Goal: Transaction & Acquisition: Book appointment/travel/reservation

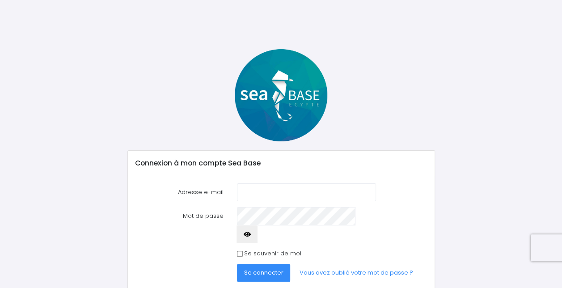
type input "[EMAIL_ADDRESS][DOMAIN_NAME]"
click at [280, 268] on span "Se connecter" at bounding box center [263, 272] width 39 height 8
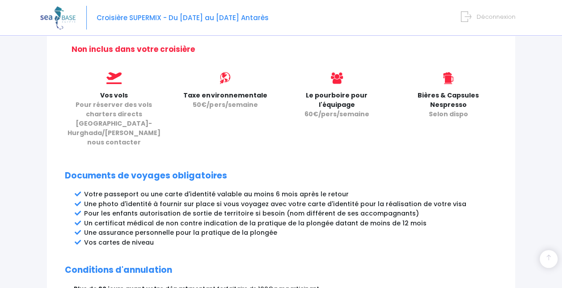
scroll to position [548, 0]
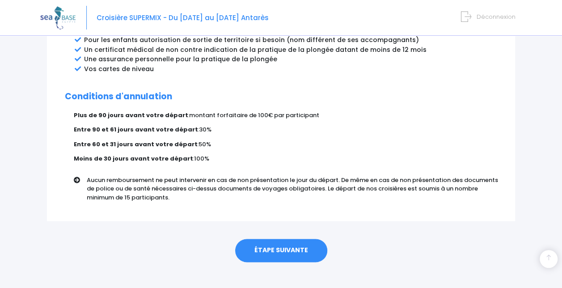
click at [286, 242] on link "ÉTAPE SUIVANTE" at bounding box center [281, 250] width 92 height 23
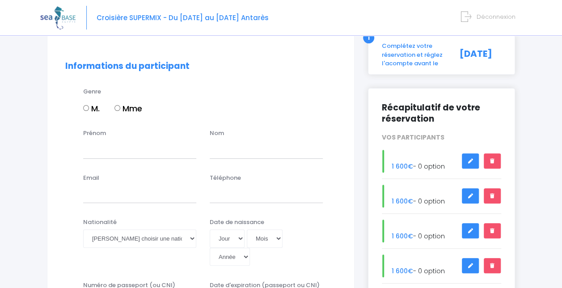
scroll to position [63, 0]
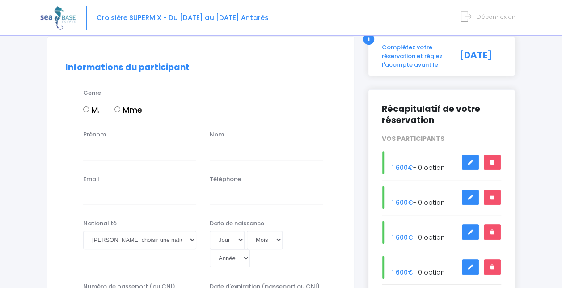
click at [88, 109] on input "M." at bounding box center [86, 109] width 6 height 6
radio input "true"
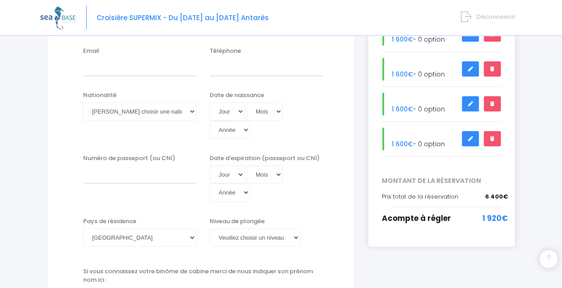
scroll to position [212, 0]
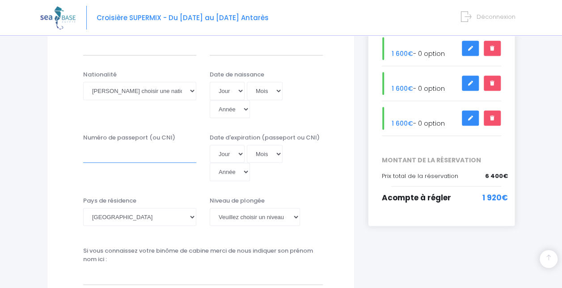
click at [110, 158] on input "Numéro de passeport (ou CNI)" at bounding box center [139, 154] width 113 height 18
type input "GTTB00W81"
click at [229, 154] on select "Jour 01 02 03 04 05 06 07 08 09 10 11 12 13 14 15 16 17 18 19 20 21 22 23 24 25…" at bounding box center [227, 154] width 35 height 18
select select "18"
click at [210, 145] on select "Jour 01 02 03 04 05 06 07 08 09 10 11 12 13 14 15 16 17 18 19 20 21 22 23 24 25…" at bounding box center [227, 154] width 35 height 18
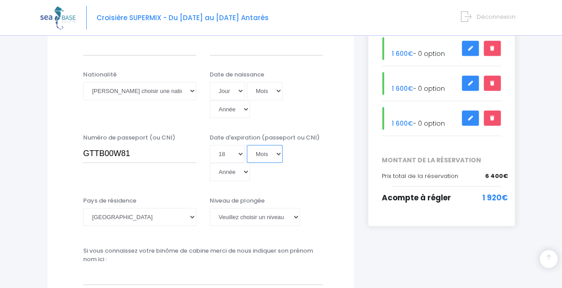
click at [264, 153] on select "Mois 01 02 03 04 05 06 07 08 09 10 11 12" at bounding box center [265, 154] width 36 height 18
select select "03"
click at [247, 145] on select "Mois 01 02 03 04 05 06 07 08 09 10 11 12" at bounding box center [265, 154] width 36 height 18
click at [227, 173] on select "Année 2045 2044 2043 2042 2041 2040 2039 2038 2037 2036 2035 2034 2033 2032 203…" at bounding box center [230, 172] width 40 height 18
select select "2035"
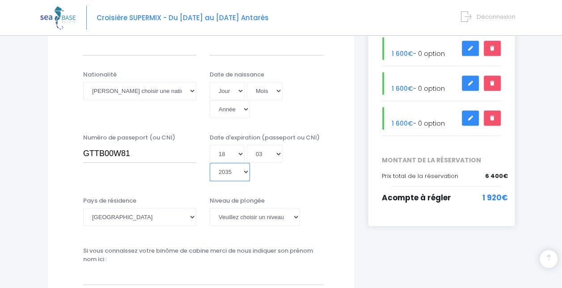
click at [210, 163] on select "Année 2045 2044 2043 2042 2041 2040 2039 2038 2037 2036 2035 2034 2033 2032 203…" at bounding box center [230, 172] width 40 height 18
type input "2035-03-18"
click at [127, 211] on select "[GEOGRAPHIC_DATA] [GEOGRAPHIC_DATA] [GEOGRAPHIC_DATA] [GEOGRAPHIC_DATA] [GEOGRA…" at bounding box center [139, 217] width 113 height 18
click at [249, 218] on select "[PERSON_NAME] choisir un niveau de plongée Non plongeur Junior OW diver Adventu…" at bounding box center [255, 217] width 90 height 18
select select "N3"
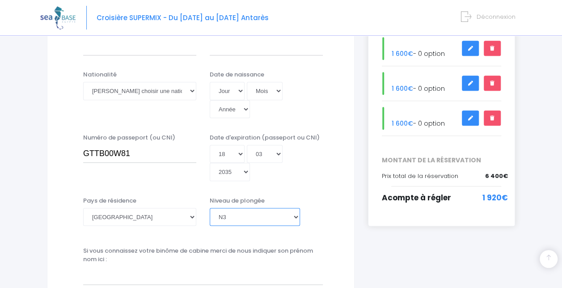
click at [210, 208] on select "[PERSON_NAME] choisir un niveau de plongée Non plongeur Junior OW diver Adventu…" at bounding box center [255, 217] width 90 height 18
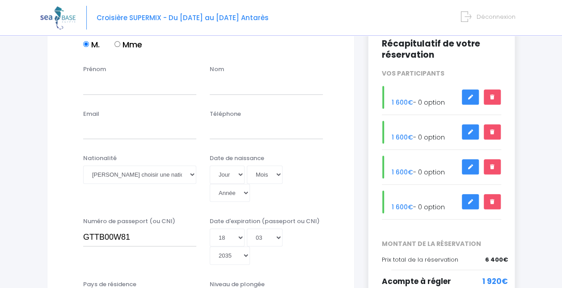
scroll to position [126, 0]
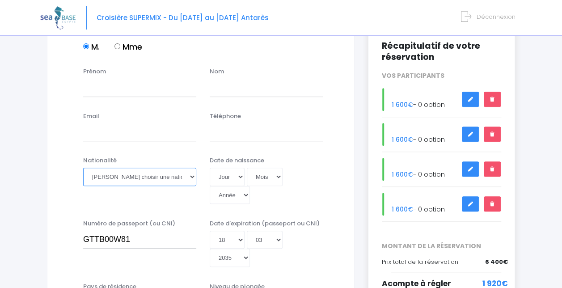
click at [153, 177] on select "Veuillez choisir une nationalité [DEMOGRAPHIC_DATA] Algerienne Allemande [GEOGR…" at bounding box center [139, 177] width 113 height 18
select select "Française"
click at [83, 168] on select "Veuillez choisir une nationalité [DEMOGRAPHIC_DATA] Algerienne Allemande [GEOGR…" at bounding box center [139, 177] width 113 height 18
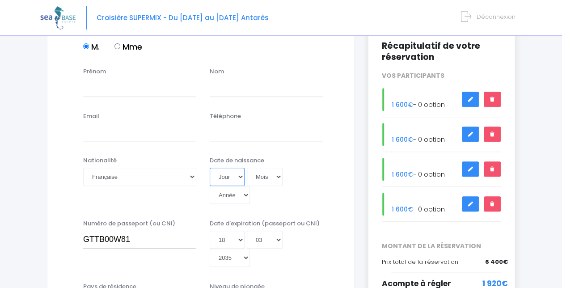
click at [227, 181] on select "Jour 01 02 03 04 05 06 07 08 09 10 11 12 13 14 15 16 17 18 19 20 21 22 23 24 25…" at bounding box center [227, 177] width 35 height 18
select select "23"
click at [210, 168] on select "Jour 01 02 03 04 05 06 07 08 09 10 11 12 13 14 15 16 17 18 19 20 21 22 23 24 25…" at bounding box center [227, 177] width 35 height 18
click at [262, 172] on select "Mois 01 02 03 04 05 06 07 08 09 10 11 12" at bounding box center [265, 177] width 36 height 18
select select "02"
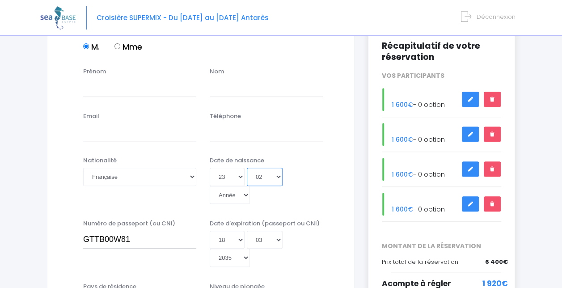
click at [247, 168] on select "Mois 01 02 03 04 05 06 07 08 09 10 11 12" at bounding box center [265, 177] width 36 height 18
click at [224, 194] on select "Année 2045 2044 2043 2042 2041 2040 2039 2038 2037 2036 2035 2034 2033 2032 203…" at bounding box center [230, 195] width 40 height 18
select select "1989"
click at [210, 186] on select "Année 2045 2044 2043 2042 2041 2040 2039 2038 2037 2036 2035 2034 2033 2032 203…" at bounding box center [230, 195] width 40 height 18
type input "1989-02-23"
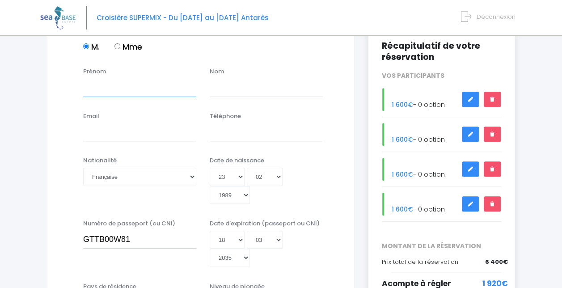
click at [111, 89] on input "Prénom" at bounding box center [139, 88] width 113 height 18
click at [111, 89] on input "Simopn" at bounding box center [139, 88] width 113 height 18
type input "Simon"
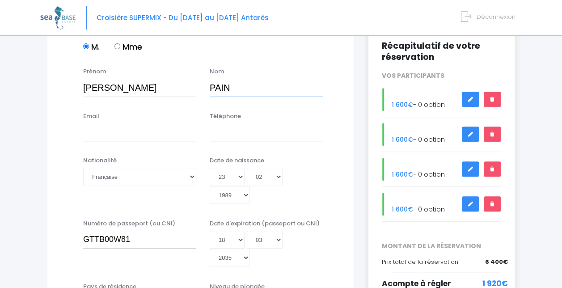
type input "PAIN"
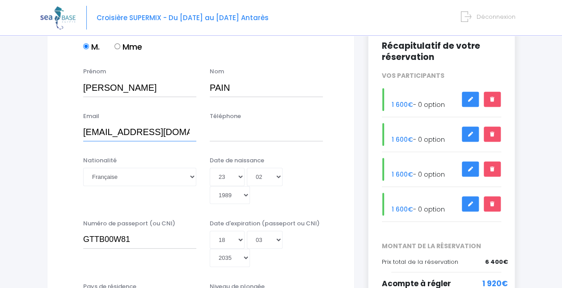
type input "pain.simon@gmail.com"
type input "0777288639"
click at [59, 182] on div "Nationalité Veuillez choisir une nationalité Afghane Albanaise Algerienne Allem…" at bounding box center [201, 183] width 284 height 54
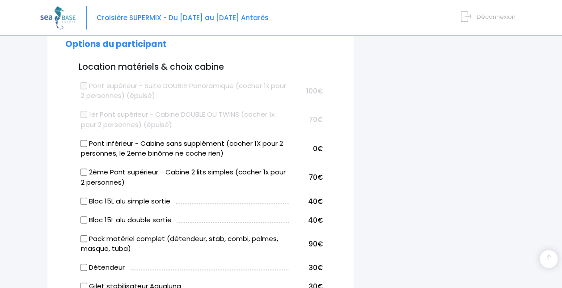
scroll to position [481, 0]
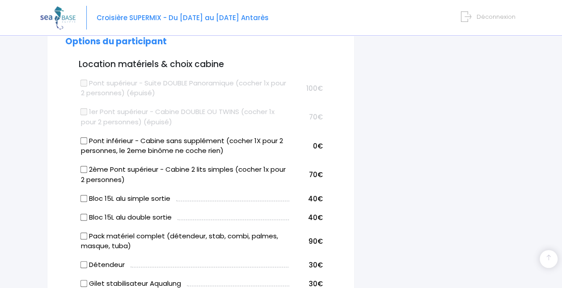
click at [83, 168] on input "2ème Pont supérieur - Cabine 2 lits simples (cocher 1x pour 2 personnes)" at bounding box center [83, 169] width 7 height 7
checkbox input "true"
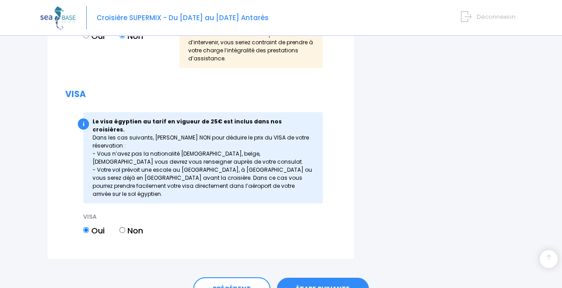
scroll to position [1286, 0]
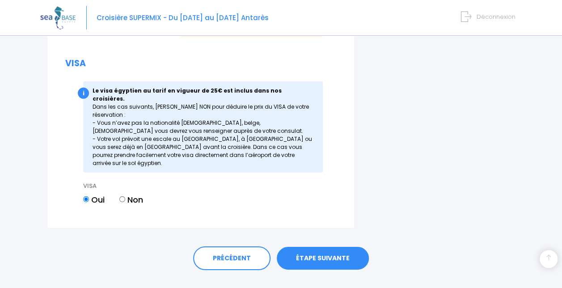
click at [320, 247] on link "ÉTAPE SUIVANTE" at bounding box center [323, 258] width 92 height 23
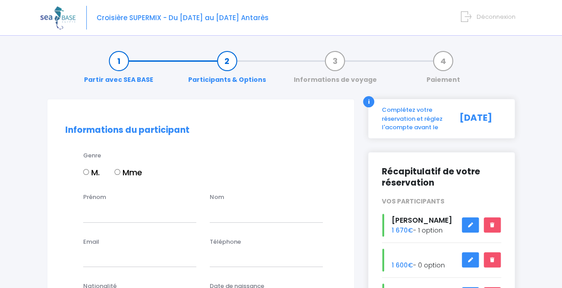
click at [84, 169] on input "M." at bounding box center [86, 172] width 6 height 6
radio input "true"
click at [89, 221] on input "Prénom" at bounding box center [139, 213] width 113 height 18
type input "Leo"
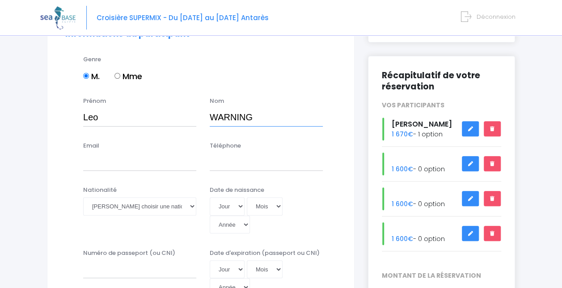
scroll to position [97, 0]
type input "WARNING"
click at [115, 169] on input "Email" at bounding box center [139, 162] width 113 height 18
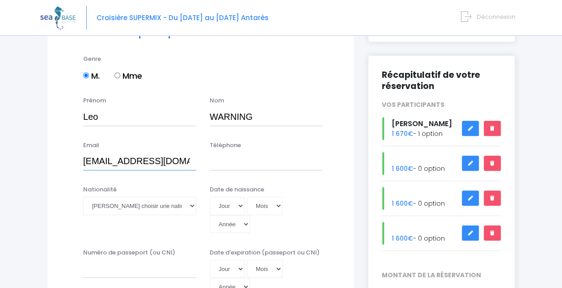
type input "leo.warning91@gmail.com"
click at [229, 165] on input "Téléphone" at bounding box center [266, 162] width 113 height 18
type input "0647157010"
click at [163, 207] on select "Veuillez choisir une nationalité [DEMOGRAPHIC_DATA] Algerienne Allemande [GEOGR…" at bounding box center [139, 206] width 113 height 18
select select "Française"
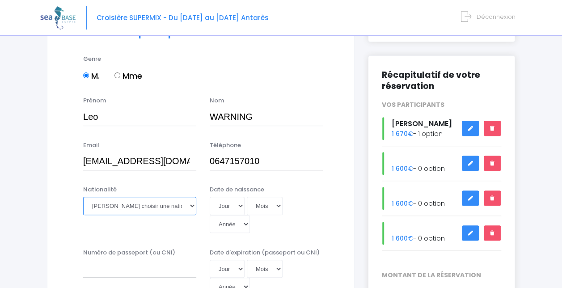
click at [83, 197] on select "Veuillez choisir une nationalité [DEMOGRAPHIC_DATA] Algerienne Allemande [GEOGR…" at bounding box center [139, 206] width 113 height 18
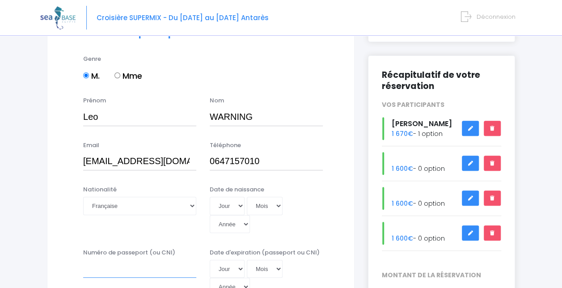
click at [157, 272] on input "Numéro de passeport (ou CNI)" at bounding box center [139, 269] width 113 height 18
type input "23AR88699"
click at [229, 200] on select "Jour 01 02 03 04 05 06 07 08 09 10 11 12 13 14 15 16 17 18 19 20 21 22 23 24 25…" at bounding box center [227, 206] width 35 height 18
select select "05"
click at [210, 197] on select "Jour 01 02 03 04 05 06 07 08 09 10 11 12 13 14 15 16 17 18 19 20 21 22 23 24 25…" at bounding box center [227, 206] width 35 height 18
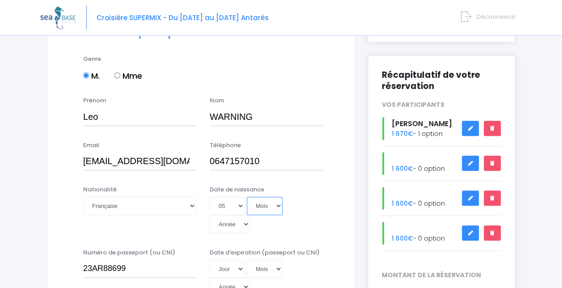
click at [273, 207] on select "Mois 01 02 03 04 05 06 07 08 09 10 11 12" at bounding box center [265, 206] width 36 height 18
select select "09"
click at [247, 197] on select "Mois 01 02 03 04 05 06 07 08 09 10 11 12" at bounding box center [265, 206] width 36 height 18
click at [243, 224] on select "Année 2045 2044 2043 2042 2041 2040 2039 2038 2037 2036 2035 2034 2033 2032 203…" at bounding box center [230, 224] width 40 height 18
select select "1991"
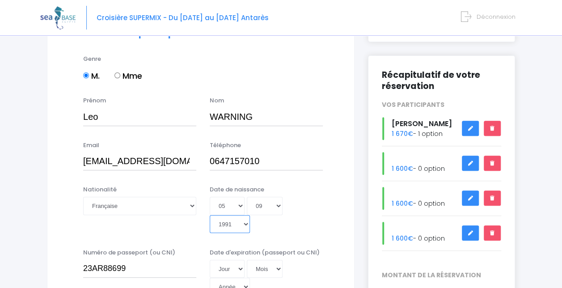
click at [210, 215] on select "Année 2045 2044 2043 2042 2041 2040 2039 2038 2037 2036 2035 2034 2033 2032 203…" at bounding box center [230, 224] width 40 height 18
type input "1991-09-05"
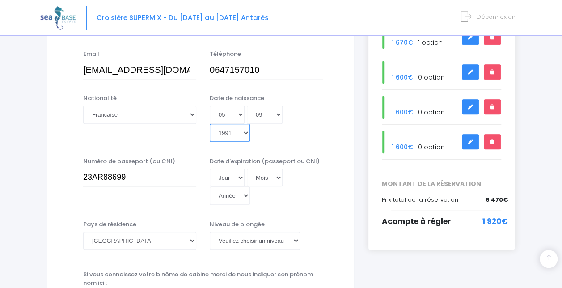
scroll to position [193, 0]
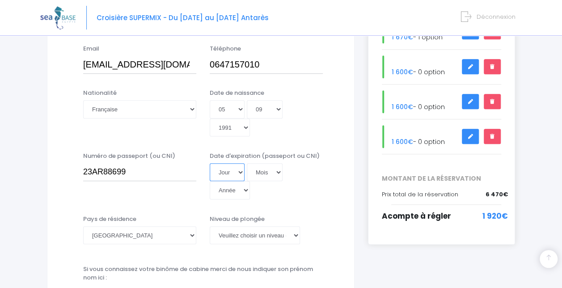
click at [226, 167] on select "Jour 01 02 03 04 05 06 07 08 09 10 11 12 13 14 15 16 17 18 19 20 21 22 23 24 25…" at bounding box center [227, 172] width 35 height 18
select select "16"
click at [210, 163] on select "Jour 01 02 03 04 05 06 07 08 09 10 11 12 13 14 15 16 17 18 19 20 21 22 23 24 25…" at bounding box center [227, 172] width 35 height 18
click at [261, 172] on select "Mois 01 02 03 04 05 06 07 08 09 10 11 12" at bounding box center [265, 172] width 36 height 18
select select "11"
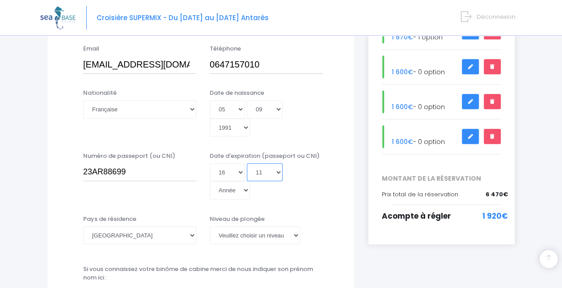
click at [247, 163] on select "Mois 01 02 03 04 05 06 07 08 09 10 11 12" at bounding box center [265, 172] width 36 height 18
click at [240, 188] on select "Année 2045 2044 2043 2042 2041 2040 2039 2038 2037 2036 2035 2034 2033 2032 203…" at bounding box center [230, 190] width 40 height 18
select select "2033"
click at [210, 181] on select "Année 2045 2044 2043 2042 2041 2040 2039 2038 2037 2036 2035 2034 2033 2032 203…" at bounding box center [230, 190] width 40 height 18
type input "2033-11-16"
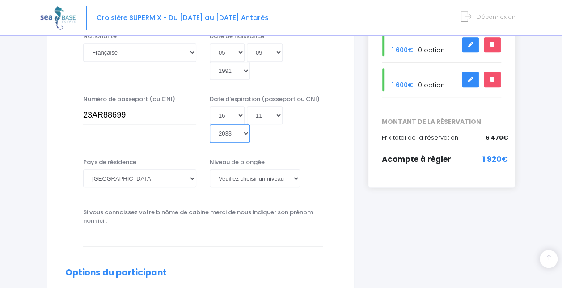
scroll to position [250, 0]
click at [273, 182] on select "Veuillez choisir un niveau de plongée Non plongeur Junior OW diver Adventure OW…" at bounding box center [255, 178] width 90 height 18
select select "PADI Advanced OW diver"
click at [210, 169] on select "Veuillez choisir un niveau de plongée Non plongeur Junior OW diver Adventure OW…" at bounding box center [255, 178] width 90 height 18
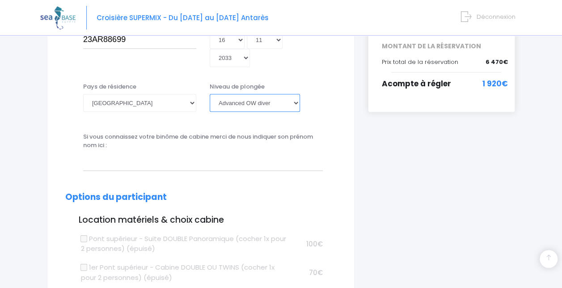
scroll to position [326, 0]
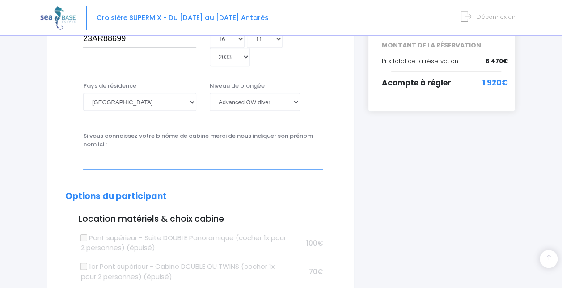
click at [208, 161] on input "text" at bounding box center [203, 161] width 240 height 18
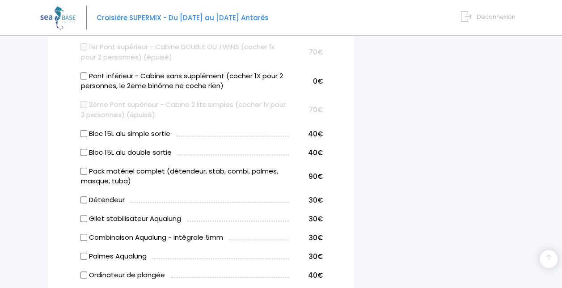
scroll to position [576, 0]
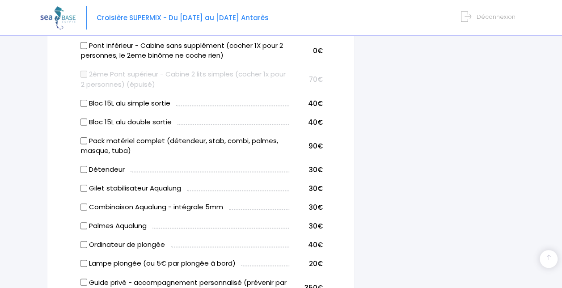
type input "[PERSON_NAME]"
click at [83, 139] on input "Pack matériel complet (détendeur, stab, combi, palmes, masque, tuba)" at bounding box center [83, 140] width 7 height 7
checkbox input "true"
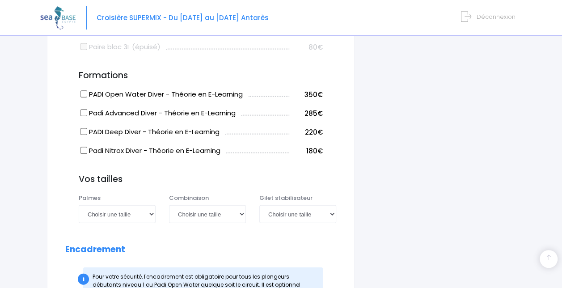
scroll to position [897, 0]
click at [98, 212] on select "Choisir une taille 36/37 38/39 40/41 42/43 44/45 46/47" at bounding box center [117, 215] width 77 height 18
select select "44/45"
click at [79, 206] on select "Choisir une taille 36/37 38/39 40/41 42/43 44/45 46/47" at bounding box center [117, 215] width 77 height 18
click at [222, 219] on select "Choisir une taille XS S M ML L XL XXL" at bounding box center [207, 215] width 77 height 18
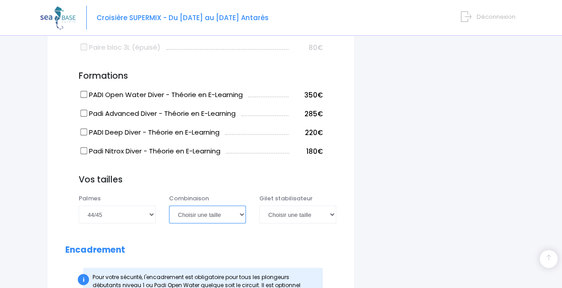
select select "ML"
click at [169, 206] on select "Choisir une taille XS S M ML L XL XXL" at bounding box center [207, 215] width 77 height 18
click at [270, 211] on select "Choisir une taille XXS XS S M ML L XL XXL" at bounding box center [297, 215] width 77 height 18
select select "ML"
click at [259, 206] on select "Choisir une taille XXS XS S M ML L XL XXL" at bounding box center [297, 215] width 77 height 18
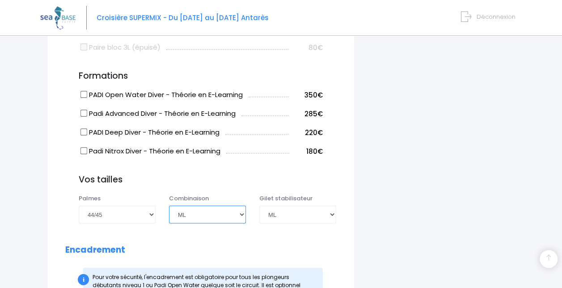
click at [222, 218] on select "Choisir une taille XS S M ML L XL XXL" at bounding box center [207, 215] width 77 height 18
select select "L"
click at [169, 206] on select "Choisir une taille XS S M ML L XL XXL" at bounding box center [207, 215] width 77 height 18
click at [297, 214] on select "Choisir une taille XXS XS S M ML L XL XXL" at bounding box center [297, 215] width 77 height 18
select select "L"
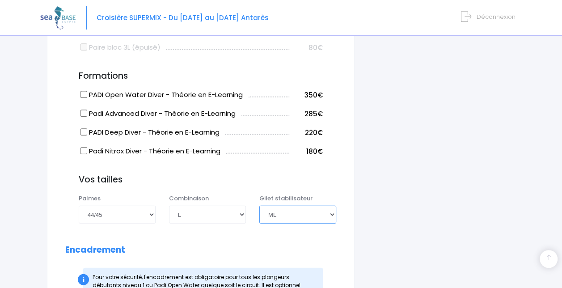
click at [259, 206] on select "Choisir une taille XXS XS S M ML L XL XXL" at bounding box center [297, 215] width 77 height 18
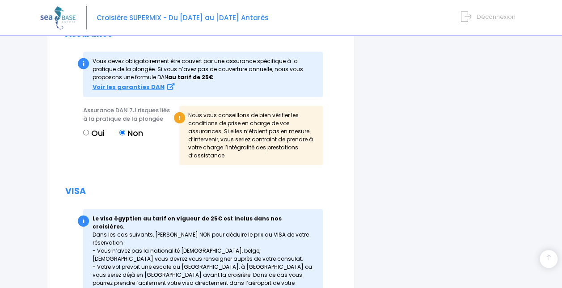
scroll to position [1356, 0]
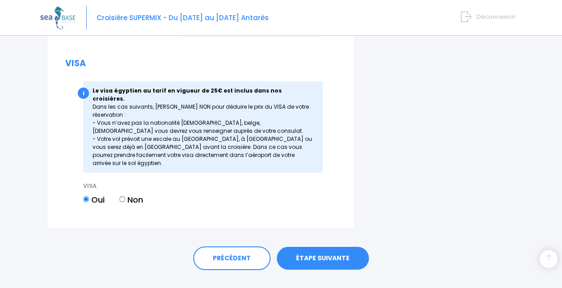
click at [319, 247] on link "ÉTAPE SUIVANTE" at bounding box center [323, 258] width 92 height 23
click at [318, 247] on link "ÉTAPE SUIVANTE" at bounding box center [323, 258] width 92 height 23
click at [326, 247] on link "ÉTAPE SUIVANTE" at bounding box center [323, 258] width 92 height 23
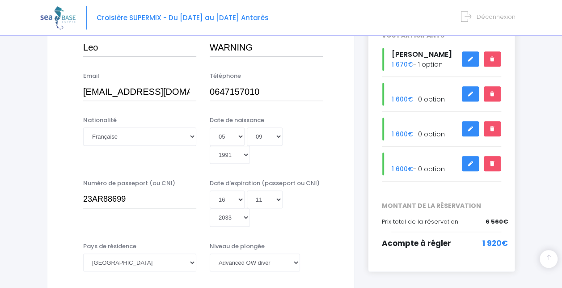
scroll to position [166, 0]
click at [466, 124] on link at bounding box center [470, 129] width 17 height 16
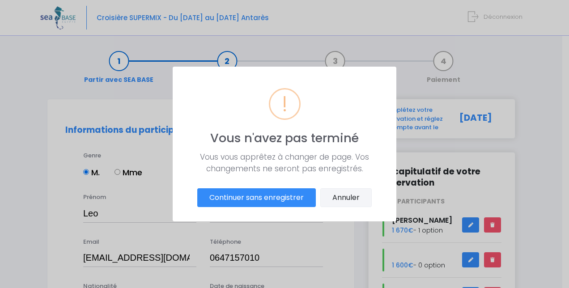
click at [347, 200] on button "Annuler" at bounding box center [345, 197] width 51 height 19
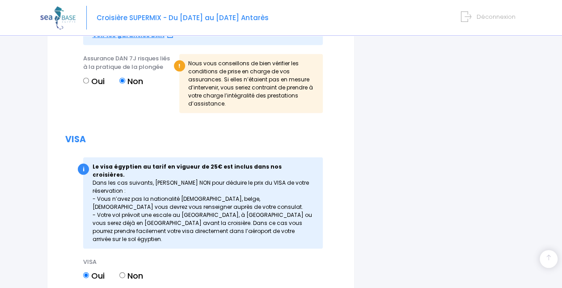
scroll to position [1356, 0]
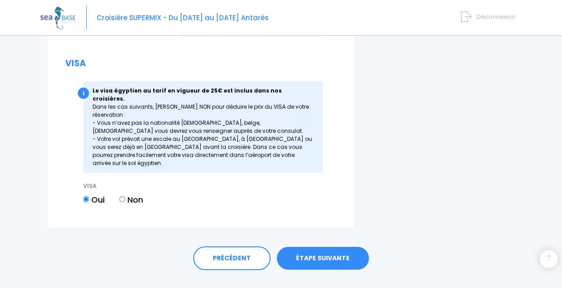
click at [322, 250] on link "ÉTAPE SUIVANTE" at bounding box center [323, 258] width 92 height 23
click at [324, 247] on link "ÉTAPE SUIVANTE" at bounding box center [323, 258] width 92 height 23
drag, startPoint x: 324, startPoint y: 247, endPoint x: 395, endPoint y: 158, distance: 113.6
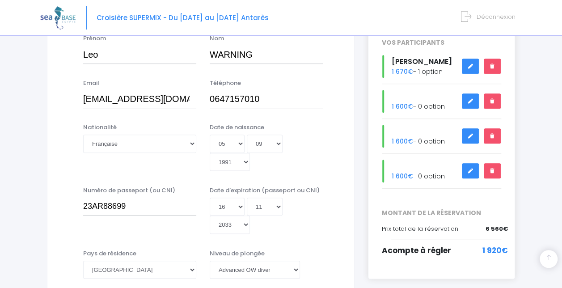
scroll to position [151, 0]
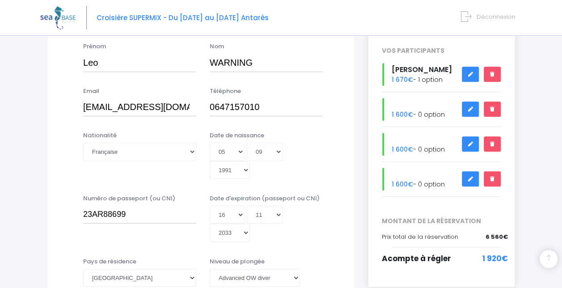
click at [473, 109] on icon at bounding box center [470, 109] width 6 height 0
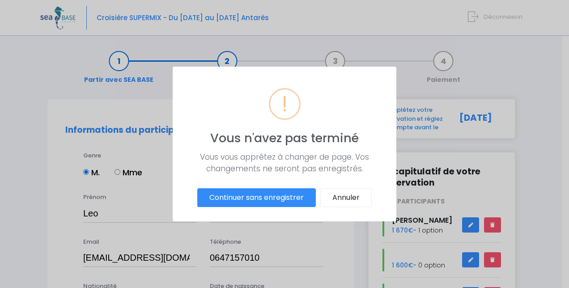
click at [298, 191] on button "Continuer sans enregistrer" at bounding box center [256, 197] width 119 height 19
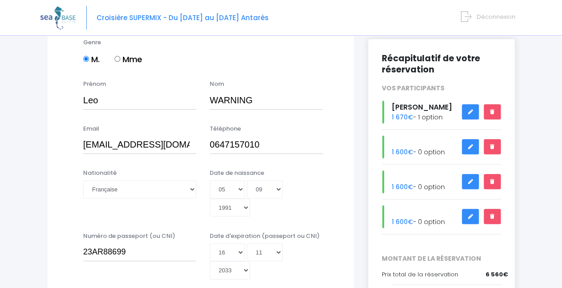
scroll to position [113, 0]
click at [471, 182] on icon at bounding box center [470, 182] width 6 height 0
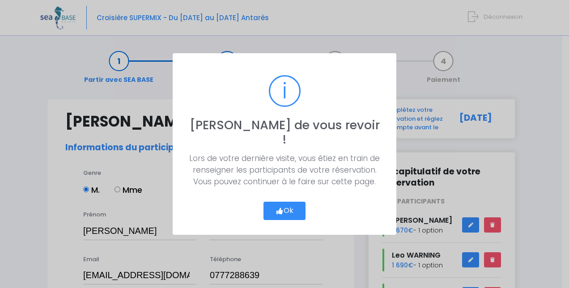
select select "N3"
click at [281, 210] on button "Ok" at bounding box center [284, 211] width 42 height 19
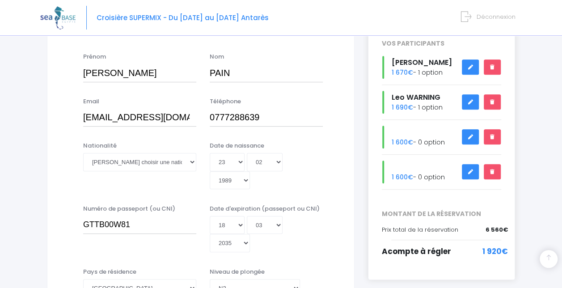
scroll to position [159, 0]
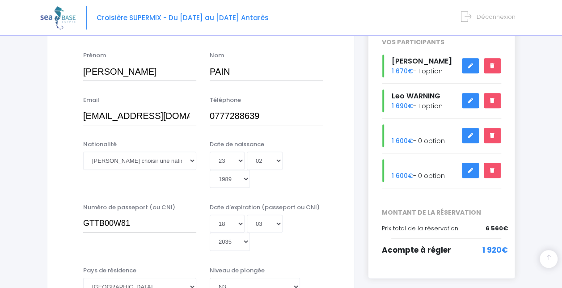
click at [407, 138] on span "1 600€" at bounding box center [402, 140] width 21 height 9
click at [472, 136] on icon at bounding box center [470, 136] width 6 height 0
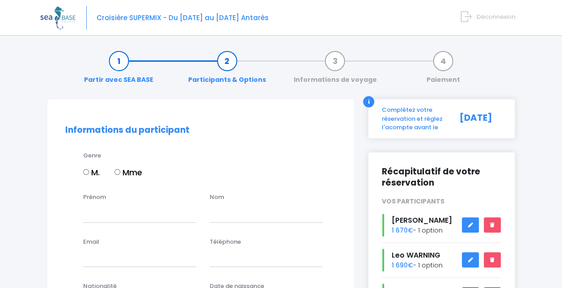
click at [89, 168] on label "M." at bounding box center [91, 172] width 17 height 12
click at [89, 169] on input "M." at bounding box center [86, 172] width 6 height 6
radio input "true"
click at [94, 215] on input "Prénom" at bounding box center [139, 213] width 113 height 18
type input "[PERSON_NAME]"
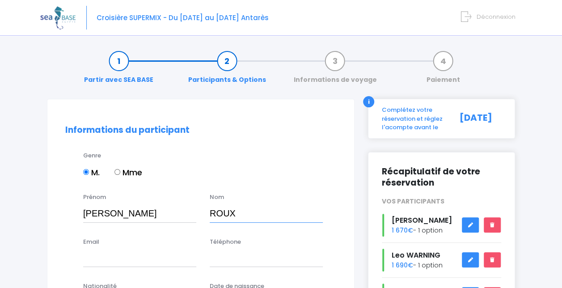
type input "ROUX"
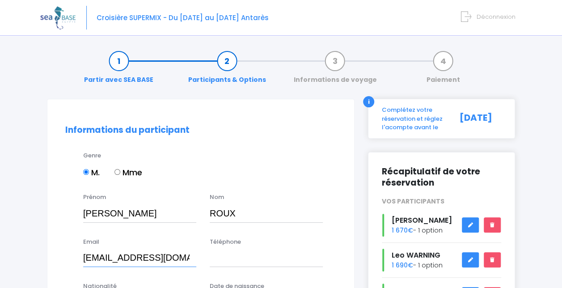
type input "clemroux@hotmail.com"
click at [250, 263] on input "Téléphone" at bounding box center [266, 258] width 113 height 18
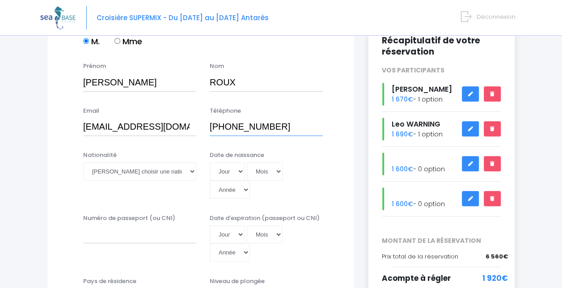
scroll to position [132, 0]
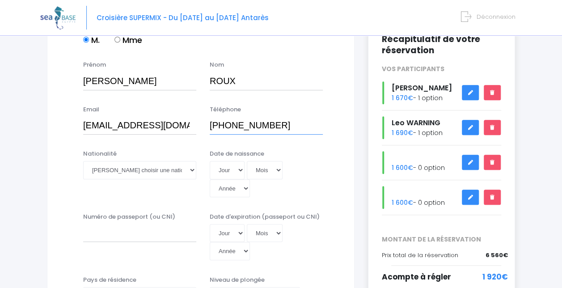
type input "+1 (646) 773-5005"
click at [161, 165] on select "Veuillez choisir une nationalité [DEMOGRAPHIC_DATA] Algerienne Allemande [GEOGR…" at bounding box center [139, 170] width 113 height 18
select select "Française"
click at [83, 161] on select "Veuillez choisir une nationalité [DEMOGRAPHIC_DATA] Algerienne Allemande [GEOGR…" at bounding box center [139, 170] width 113 height 18
click at [238, 170] on select "Jour 01 02 03 04 05 06 07 08 09 10 11 12 13 14 15 16 17 18 19 20 21 22 23 24 25…" at bounding box center [227, 170] width 35 height 18
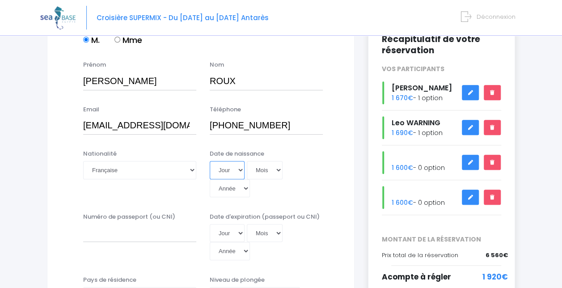
select select "05"
click at [210, 161] on select "Jour 01 02 03 04 05 06 07 08 09 10 11 12 13 14 15 16 17 18 19 20 21 22 23 24 25…" at bounding box center [227, 170] width 35 height 18
click at [255, 167] on select "Mois 01 02 03 04 05 06 07 08 09 10 11 12" at bounding box center [265, 170] width 36 height 18
select select "06"
click at [247, 161] on select "Mois 01 02 03 04 05 06 07 08 09 10 11 12" at bounding box center [265, 170] width 36 height 18
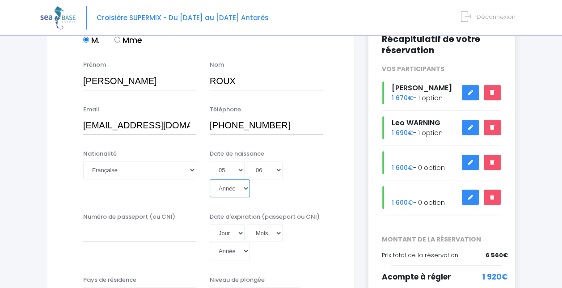
click at [236, 189] on select "Année 2045 2044 2043 2042 2041 2040 2039 2038 2037 2036 2035 2034 2033 2032 203…" at bounding box center [230, 188] width 40 height 18
select select "1989"
click at [210, 179] on select "Année 2045 2044 2043 2042 2041 2040 2039 2038 2037 2036 2035 2034 2033 2032 203…" at bounding box center [230, 188] width 40 height 18
type input "[DATE]"
click at [146, 233] on input "Numéro de passeport (ou CNI)" at bounding box center [139, 233] width 113 height 18
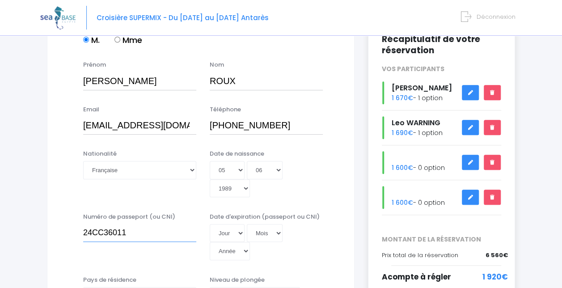
type input "24CC36011"
click at [225, 232] on select "Jour 01 02 03 04 05 06 07 08 09 10 11 12 13 14 15 16 17 18 19 20 21 22 23 24 25…" at bounding box center [227, 233] width 35 height 18
select select "13"
click at [258, 239] on select "Mois 01 02 03 04 05 06 07 08 09 10 11 12" at bounding box center [265, 233] width 36 height 18
select select "09"
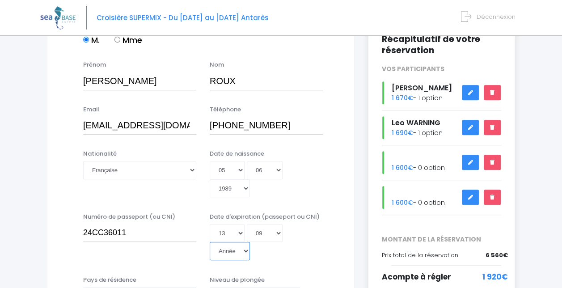
click at [217, 251] on select "Année 2045 2044 2043 2042 2041 2040 2039 2038 2037 2036 2035 2034 2033 2032 203…" at bounding box center [230, 251] width 40 height 18
select select "2027"
type input "2027-09-13"
click at [287, 258] on div "Jour 01 02 03 04 05 06 07 08 09 10 11 12 13 14 15 16 17 18 19 20 21 22 23 24 25…" at bounding box center [266, 242] width 113 height 36
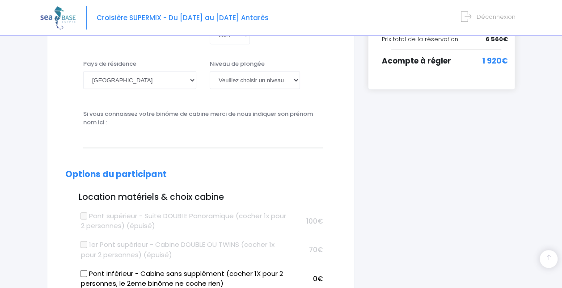
scroll to position [349, 0]
click at [287, 258] on label "1er Pont supérieur - Cabine DOUBLE OU TWINS (cocher 1x pour 2 personnes) (épuis…" at bounding box center [185, 249] width 208 height 20
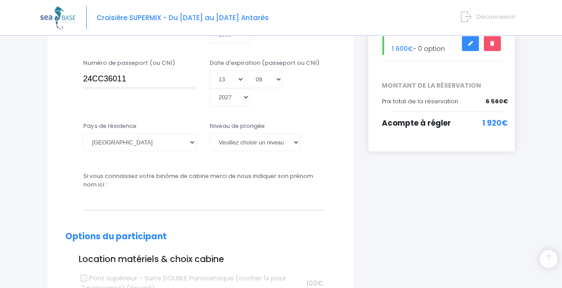
scroll to position [287, 0]
click at [229, 144] on select "Veuillez choisir un niveau de plongée Non plongeur Junior OW diver Adventure OW…" at bounding box center [255, 142] width 90 height 18
select select "PADI Advanced OW diver"
click at [210, 133] on select "Veuillez choisir un niveau de plongée Non plongeur Junior OW diver Adventure OW…" at bounding box center [255, 142] width 90 height 18
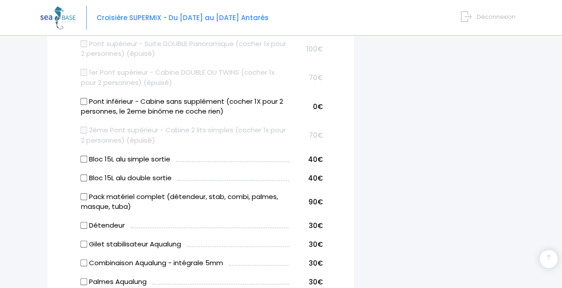
scroll to position [530, 0]
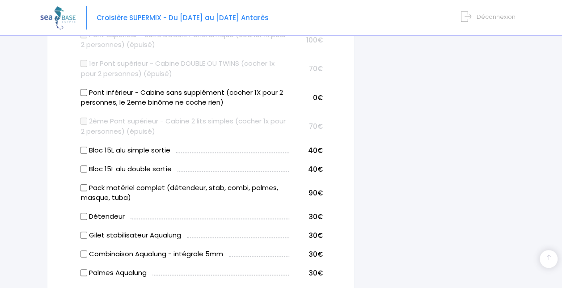
click at [85, 92] on input "Pont inférieur - Cabine sans supplément (cocher 1X pour 2 personnes, le 2eme bi…" at bounding box center [83, 92] width 7 height 7
checkbox input "true"
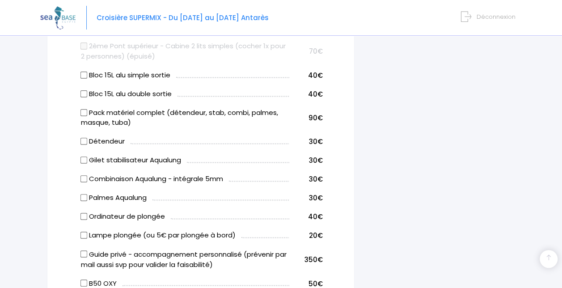
scroll to position [605, 0]
click at [87, 114] on label "Pack matériel complet (détendeur, stab, combi, palmes, masque, tuba)" at bounding box center [185, 118] width 208 height 20
click at [87, 114] on input "Pack matériel complet (détendeur, stab, combi, palmes, masque, tuba)" at bounding box center [83, 112] width 7 height 7
checkbox input "true"
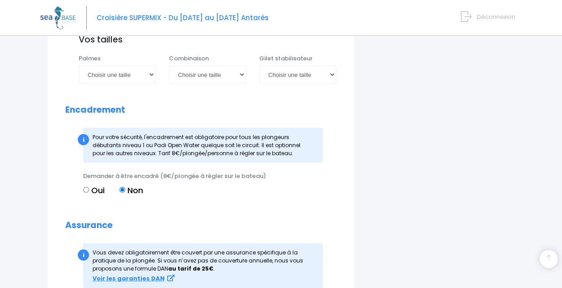
scroll to position [1036, 0]
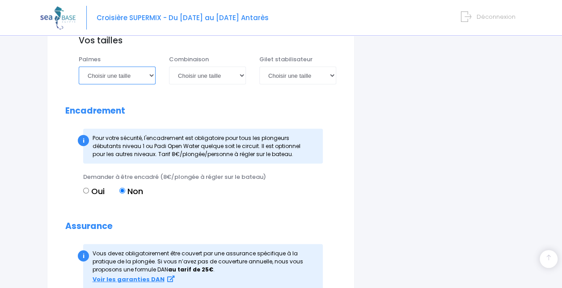
click at [130, 77] on select "Choisir une taille 36/37 38/39 40/41 42/43 44/45 46/47" at bounding box center [117, 76] width 77 height 18
select select "42/43"
click at [79, 67] on select "Choisir une taille 36/37 38/39 40/41 42/43 44/45 46/47" at bounding box center [117, 76] width 77 height 18
click at [205, 74] on select "Choisir une taille XS S M ML L XL XXL" at bounding box center [207, 76] width 77 height 18
click at [169, 67] on select "Choisir une taille XS S M ML L XL XXL" at bounding box center [207, 76] width 77 height 18
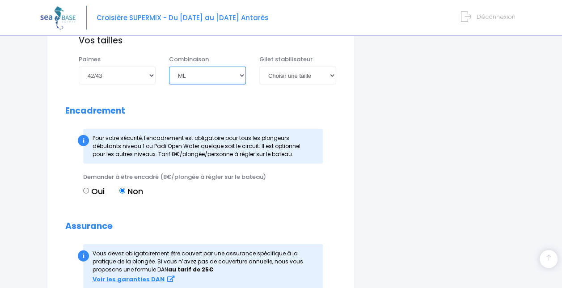
click at [218, 76] on select "Choisir une taille XS S M ML L XL XXL" at bounding box center [207, 76] width 77 height 18
select select "M"
click at [169, 67] on select "Choisir une taille XS S M ML L XL XXL" at bounding box center [207, 76] width 77 height 18
click at [277, 75] on select "Choisir une taille XXS XS S M ML L XL XXL" at bounding box center [297, 76] width 77 height 18
select select "M"
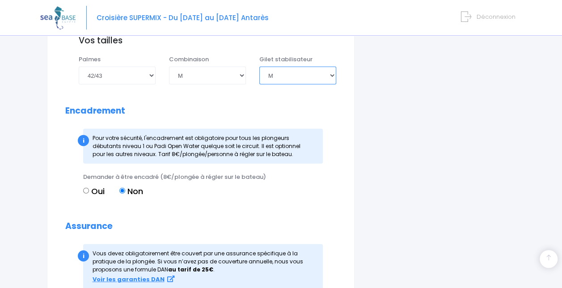
click at [259, 67] on select "Choisir une taille XXS XS S M ML L XL XXL" at bounding box center [297, 76] width 77 height 18
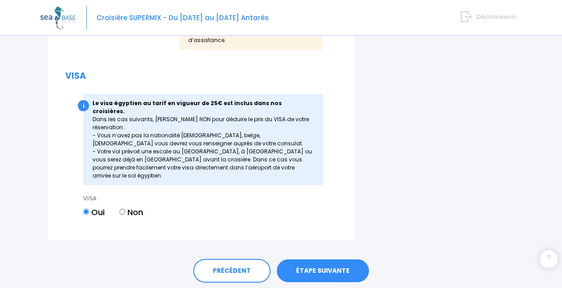
scroll to position [1356, 0]
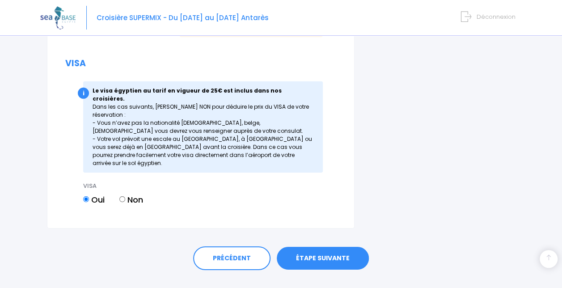
click at [316, 247] on link "ÉTAPE SUIVANTE" at bounding box center [323, 258] width 92 height 23
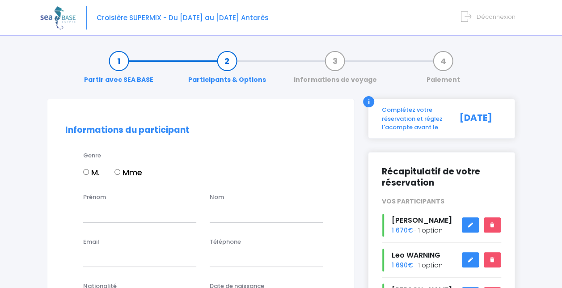
click at [126, 173] on label "Mme" at bounding box center [128, 172] width 28 height 12
click at [120, 173] on input "Mme" at bounding box center [117, 172] width 6 height 6
radio input "true"
click at [108, 209] on input "Prénom" at bounding box center [139, 213] width 113 height 18
type input "[PERSON_NAME]"
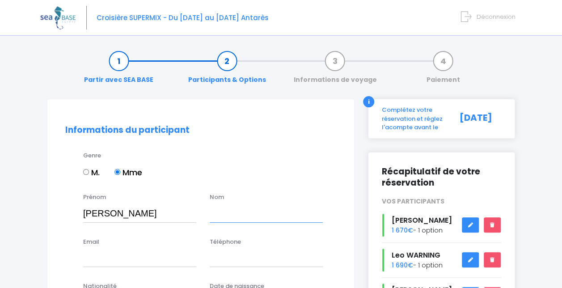
click at [251, 219] on input "text" at bounding box center [266, 213] width 113 height 18
click at [229, 211] on input "[PERSON_NAME]" at bounding box center [266, 213] width 113 height 18
type input "[PERSON_NAME]"
click at [114, 269] on div "Email Téléphone" at bounding box center [201, 254] width 284 height 35
click at [121, 256] on input "Email" at bounding box center [139, 258] width 113 height 18
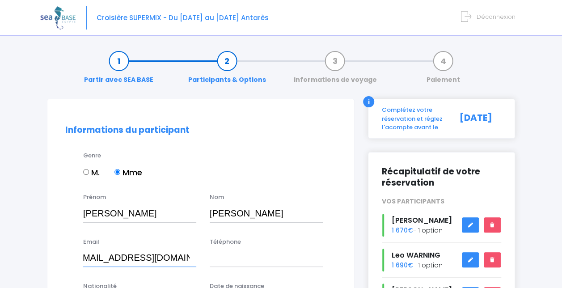
scroll to position [0, 17]
type input "[EMAIL_ADDRESS][DOMAIN_NAME]"
click at [226, 257] on input "Téléphone" at bounding box center [266, 258] width 113 height 18
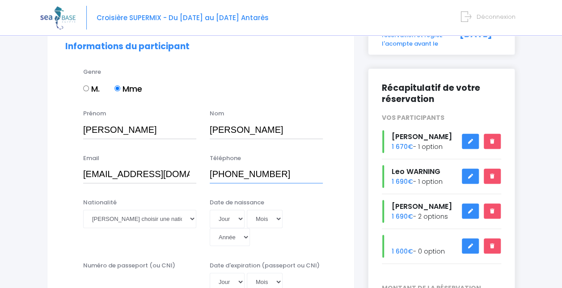
scroll to position [84, 0]
type input "+1 917 648 6347"
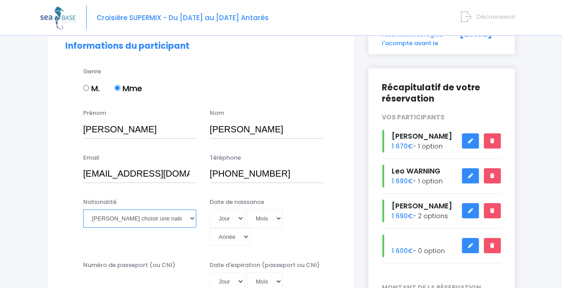
click at [175, 220] on select "Veuillez choisir une nationalité Afghane Albanaise Algerienne Allemande America…" at bounding box center [139, 218] width 113 height 18
select select "Americaine"
click at [83, 209] on select "Veuillez choisir une nationalité [DEMOGRAPHIC_DATA] Algerienne Allemande [GEOGR…" at bounding box center [139, 218] width 113 height 18
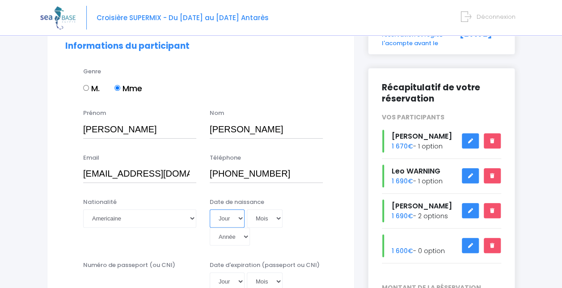
click at [233, 210] on select "Jour 01 02 03 04 05 06 07 08 09 10 11 12 13 14 15 16 17 18 19 20 21 22 23 24 25…" at bounding box center [227, 218] width 35 height 18
select select "27"
click at [210, 209] on select "Jour 01 02 03 04 05 06 07 08 09 10 11 12 13 14 15 16 17 18 19 20 21 22 23 24 25…" at bounding box center [227, 218] width 35 height 18
click at [258, 214] on select "Mois 01 02 03 04 05 06 07 08 09 10 11 12" at bounding box center [265, 218] width 36 height 18
select select "12"
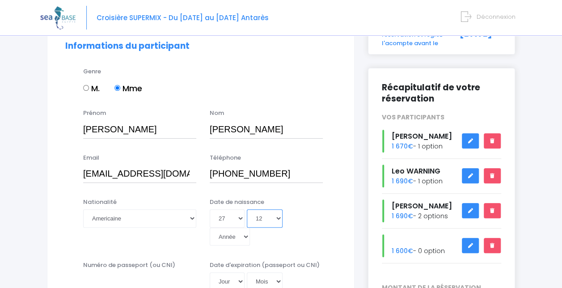
click at [247, 209] on select "Mois 01 02 03 04 05 06 07 08 09 10 11 12" at bounding box center [265, 218] width 36 height 18
click at [240, 235] on select "Année 2045 2044 2043 2042 2041 2040 2039 2038 2037 2036 2035 2034 2033 2032 203…" at bounding box center [230, 237] width 40 height 18
select select "1993"
click at [210, 228] on select "Année 2045 2044 2043 2042 2041 2040 2039 2038 2037 2036 2035 2034 2033 2032 203…" at bounding box center [230, 237] width 40 height 18
type input "1993-12-27"
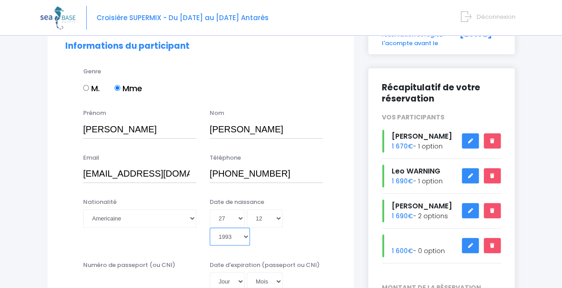
scroll to position [136, 0]
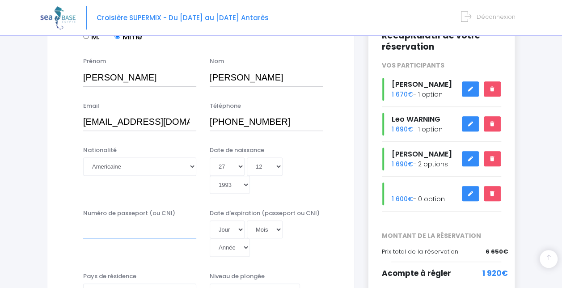
click at [158, 229] on input "Numéro de passeport (ou CNI)" at bounding box center [139, 229] width 113 height 18
type input "A53476245"
click at [226, 229] on select "Jour 01 02 03 04 05 06 07 08 09 10 11 12 13 14 15 16 17 18 19 20 21 22 23 24 25…" at bounding box center [227, 229] width 35 height 18
select select "11"
click at [266, 221] on select "Mois 01 02 03 04 05 06 07 08 09 10 11 12" at bounding box center [265, 229] width 36 height 18
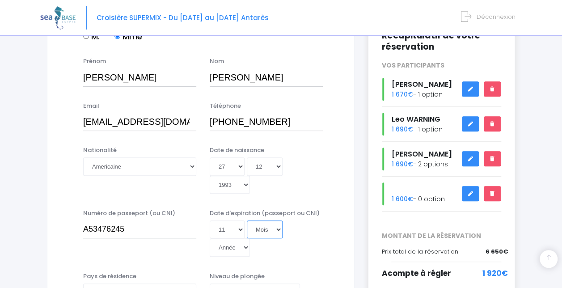
select select "10"
click at [233, 249] on select "Année 2045 2044 2043 2042 2041 2040 2039 2038 2037 2036 2035 2034 2033 2032 203…" at bounding box center [230, 247] width 40 height 18
select select "2034"
click at [210, 238] on select "Année 2045 2044 2043 2042 2041 2040 2039 2038 2037 2036 2035 2034 2033 2032 203…" at bounding box center [230, 247] width 40 height 18
type input "2034-10-11"
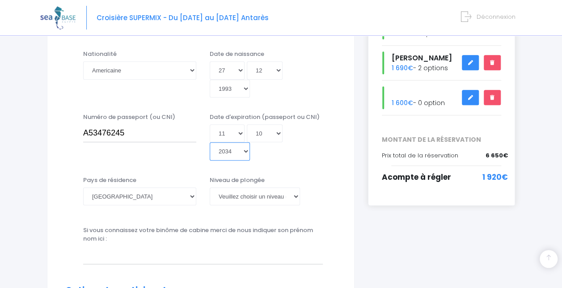
scroll to position [234, 0]
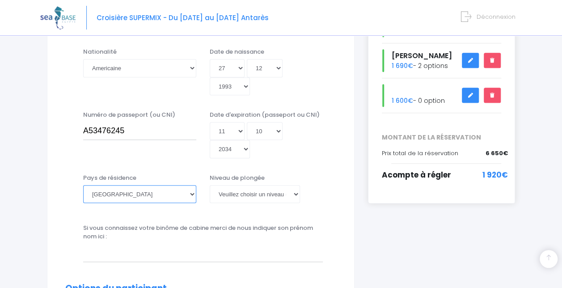
click at [185, 195] on select "Afghanistan Afrique du Sud Albanie Algérie Allemagne Andorre Angola Anguilla An…" at bounding box center [139, 194] width 113 height 18
select select "États-Unis"
click at [83, 185] on select "Afghanistan Afrique du Sud Albanie Algérie Allemagne Andorre Angola Anguilla An…" at bounding box center [139, 194] width 113 height 18
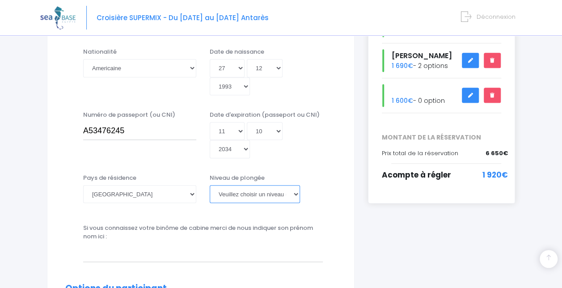
click at [239, 196] on select "Veuillez choisir un niveau de plongée Non plongeur Junior OW diver Adventure OW…" at bounding box center [255, 194] width 90 height 18
select select "PADI Advanced OW diver"
click at [210, 185] on select "Veuillez choisir un niveau de plongée Non plongeur Junior OW diver Adventure OW…" at bounding box center [255, 194] width 90 height 18
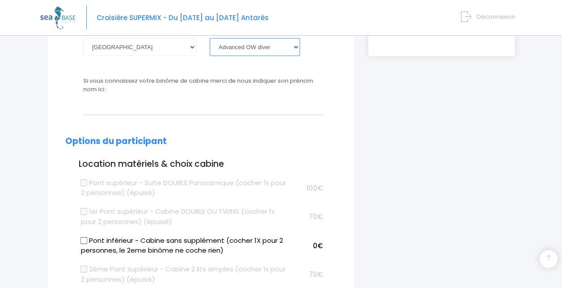
scroll to position [382, 0]
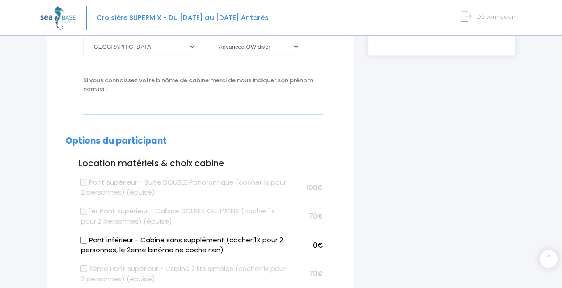
click at [223, 105] on input "text" at bounding box center [203, 105] width 240 height 18
click at [91, 107] on input "Clement ROUX" at bounding box center [203, 105] width 240 height 18
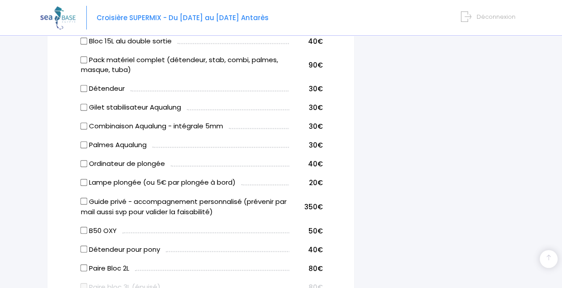
scroll to position [657, 0]
type input "Clément ROUX"
click at [83, 57] on input "Pack matériel complet (détendeur, stab, combi, palmes, masque, tuba)" at bounding box center [83, 59] width 7 height 7
checkbox input "true"
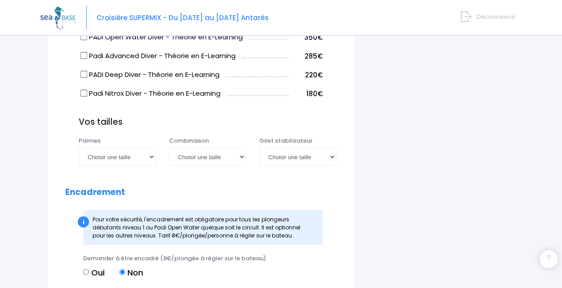
scroll to position [955, 0]
click at [99, 156] on select "Choisir une taille 36/37 38/39 40/41 42/43 44/45 46/47" at bounding box center [117, 156] width 77 height 18
select select "36/37"
click at [79, 147] on select "Choisir une taille 36/37 38/39 40/41 42/43 44/45 46/47" at bounding box center [117, 156] width 77 height 18
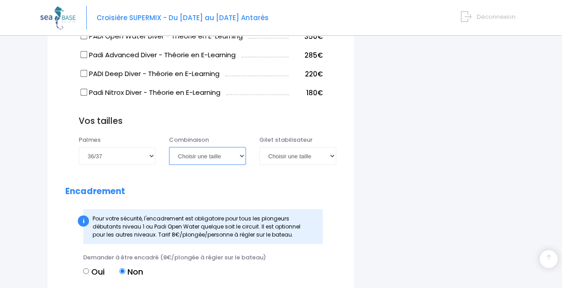
click at [209, 154] on select "Choisir une taille XS S M ML L XL XXL" at bounding box center [207, 156] width 77 height 18
select select "M"
click at [169, 147] on select "Choisir une taille XS S M ML L XL XXL" at bounding box center [207, 156] width 77 height 18
click at [292, 154] on select "Choisir une taille XXS XS S M ML L XL XXL" at bounding box center [297, 156] width 77 height 18
select select "M"
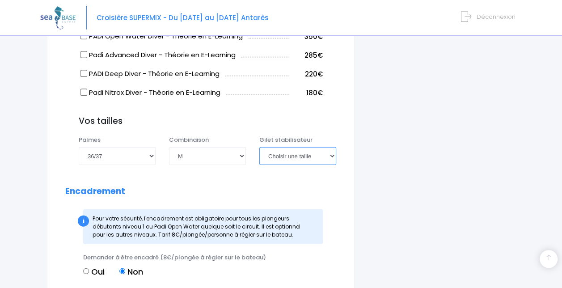
click at [259, 147] on select "Choisir une taille XXS XS S M ML L XL XXL" at bounding box center [297, 156] width 77 height 18
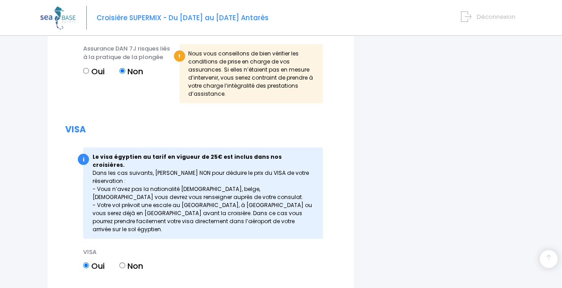
scroll to position [1356, 0]
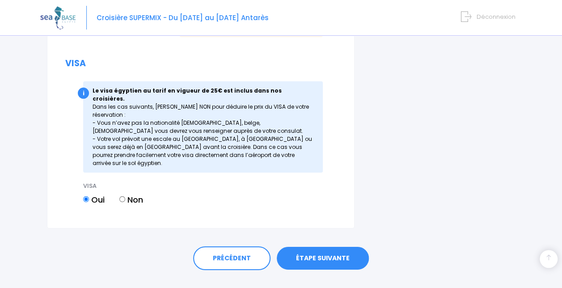
click at [127, 194] on label "Non" at bounding box center [131, 200] width 24 height 12
click at [125, 196] on input "Non" at bounding box center [122, 199] width 6 height 6
radio input "true"
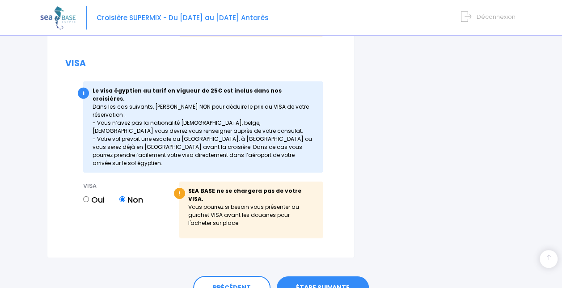
click at [311, 276] on link "ÉTAPE SUIVANTE" at bounding box center [323, 287] width 92 height 23
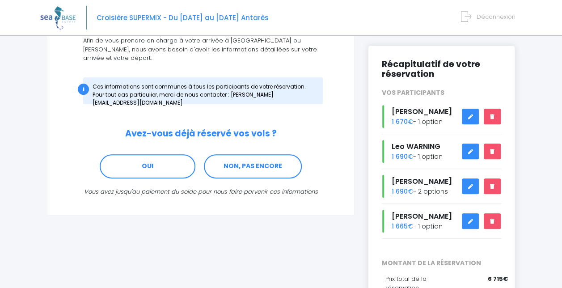
scroll to position [107, 0]
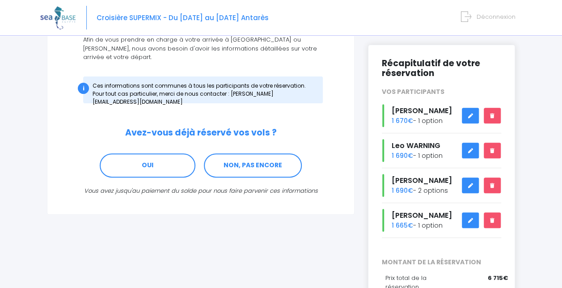
click at [467, 183] on link at bounding box center [470, 186] width 17 height 16
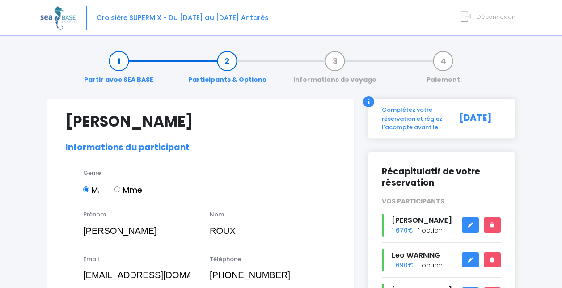
select select "PADI Advanced OW diver"
select select "42/43"
select select "M"
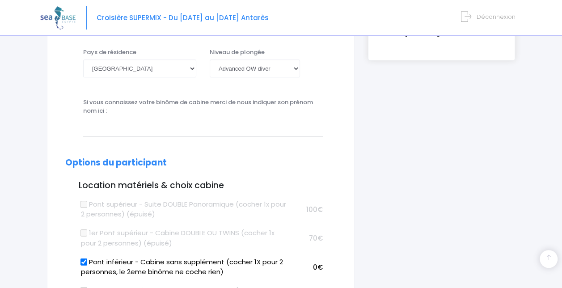
scroll to position [374, 0]
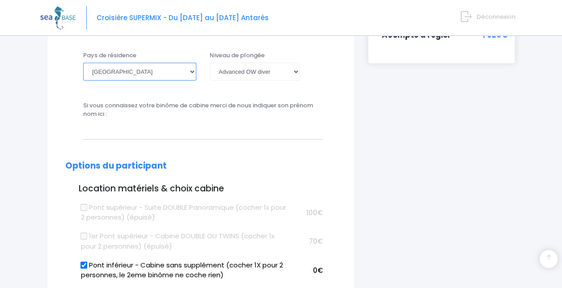
click at [181, 72] on select "[GEOGRAPHIC_DATA] [GEOGRAPHIC_DATA] [GEOGRAPHIC_DATA] [GEOGRAPHIC_DATA] [GEOGRA…" at bounding box center [139, 72] width 113 height 18
select select "[GEOGRAPHIC_DATA]"
click at [83, 63] on select "[GEOGRAPHIC_DATA] [GEOGRAPHIC_DATA] [GEOGRAPHIC_DATA] [GEOGRAPHIC_DATA] [GEOGRA…" at bounding box center [139, 72] width 113 height 18
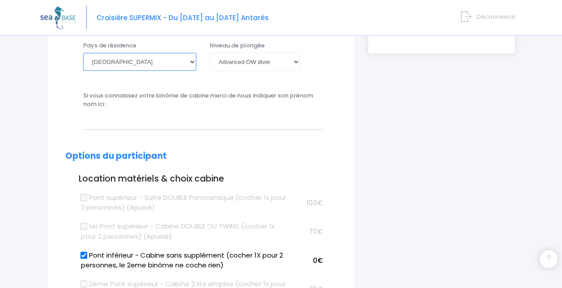
scroll to position [385, 0]
click at [208, 124] on input "text" at bounding box center [203, 120] width 240 height 18
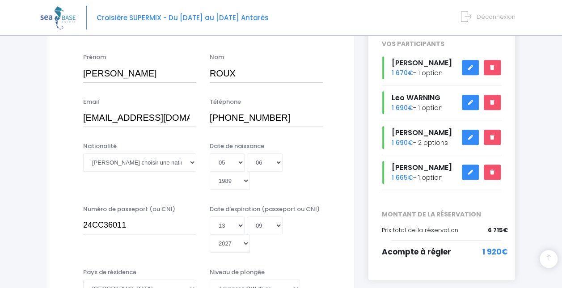
scroll to position [157, 0]
type input "[PERSON_NAME]"
click at [467, 68] on link at bounding box center [470, 68] width 17 height 16
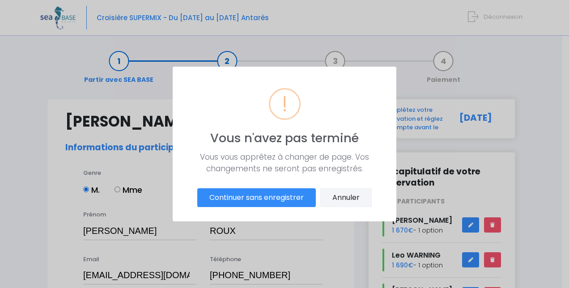
click at [347, 195] on button "Annuler" at bounding box center [345, 197] width 51 height 19
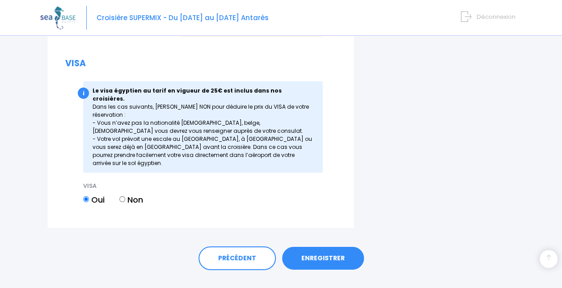
click at [317, 250] on link "ENREGISTRER" at bounding box center [323, 258] width 82 height 23
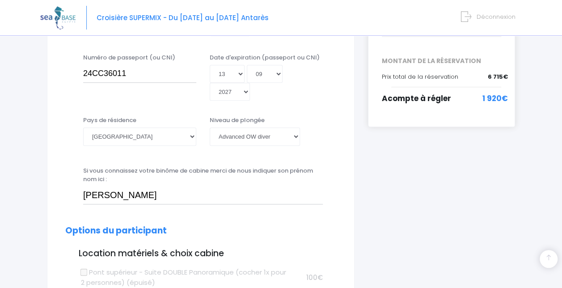
scroll to position [221, 0]
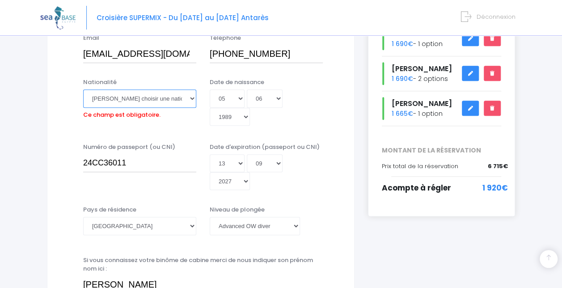
click at [166, 94] on select "Veuillez choisir une nationalité [DEMOGRAPHIC_DATA] Algerienne Allemande [GEOGR…" at bounding box center [139, 98] width 113 height 18
select select "Française"
click at [83, 89] on select "Veuillez choisir une nationalité [DEMOGRAPHIC_DATA] Algerienne Allemande [GEOGR…" at bounding box center [139, 98] width 113 height 18
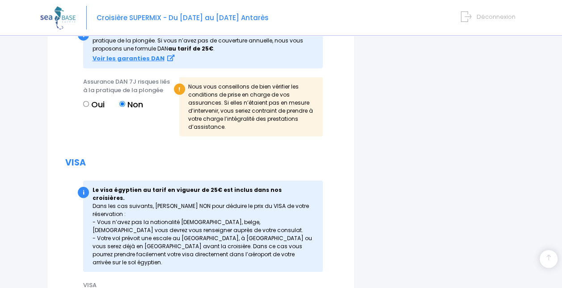
scroll to position [1373, 0]
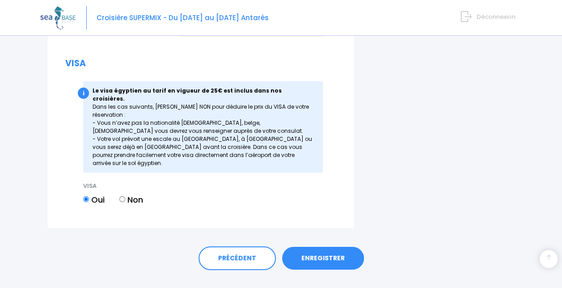
click at [325, 247] on link "ENREGISTRER" at bounding box center [323, 258] width 82 height 23
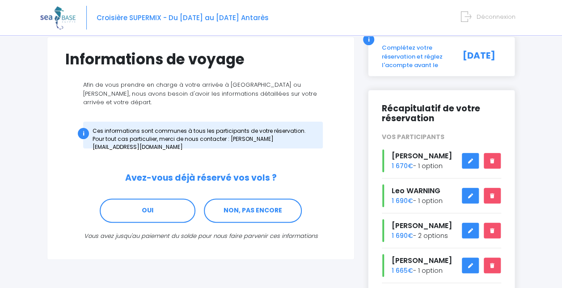
scroll to position [63, 0]
click at [469, 161] on icon at bounding box center [470, 161] width 6 height 0
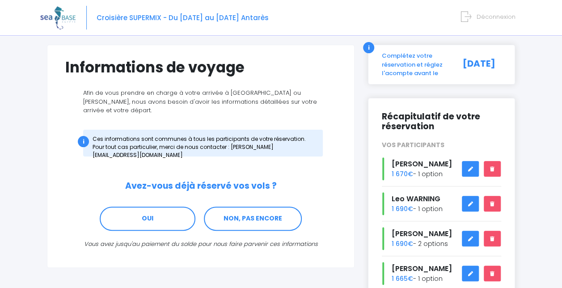
scroll to position [54, 0]
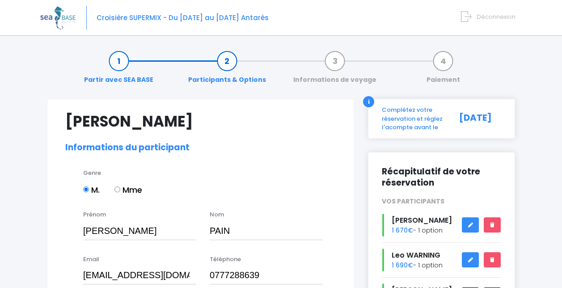
select select "N3"
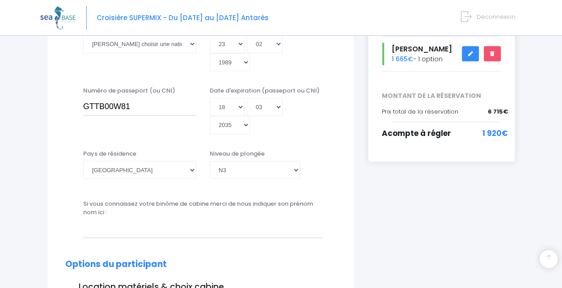
scroll to position [275, 0]
click at [207, 220] on input "text" at bounding box center [203, 229] width 240 height 18
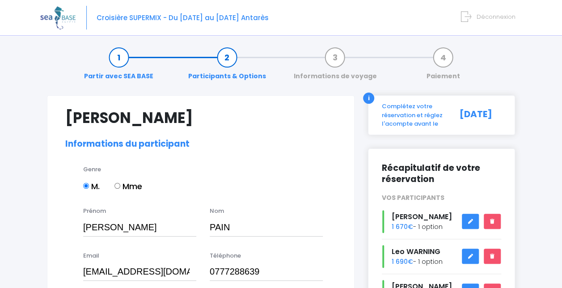
scroll to position [0, 0]
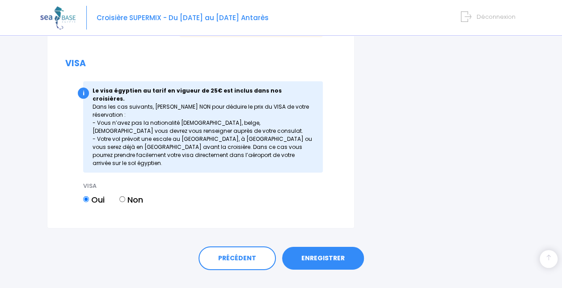
type input "Leo WARNING"
click at [331, 247] on link "ENREGISTRER" at bounding box center [323, 258] width 82 height 23
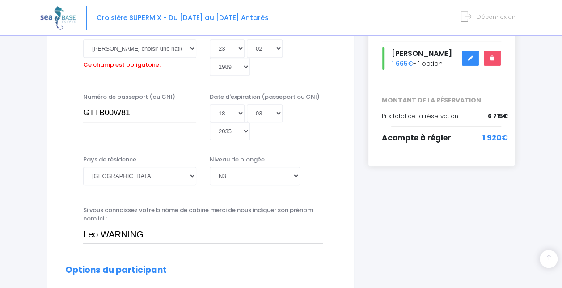
scroll to position [221, 0]
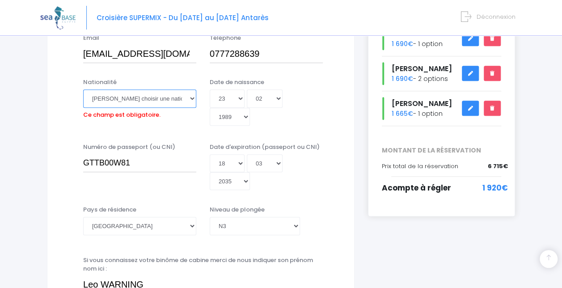
click at [123, 98] on select "Veuillez choisir une nationalité [DEMOGRAPHIC_DATA] Algerienne Allemande [GEOGR…" at bounding box center [139, 98] width 113 height 18
select select "Française"
click at [83, 89] on select "Veuillez choisir une nationalité [DEMOGRAPHIC_DATA] Algerienne Allemande [GEOGR…" at bounding box center [139, 98] width 113 height 18
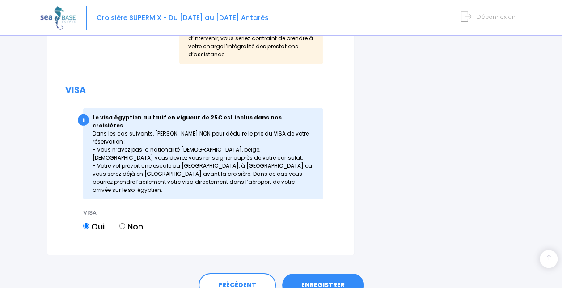
scroll to position [1295, 0]
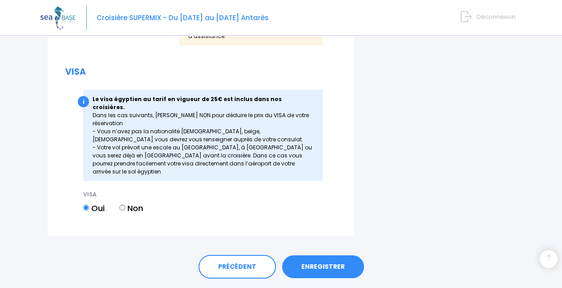
click at [320, 255] on link "ENREGISTRER" at bounding box center [323, 266] width 82 height 23
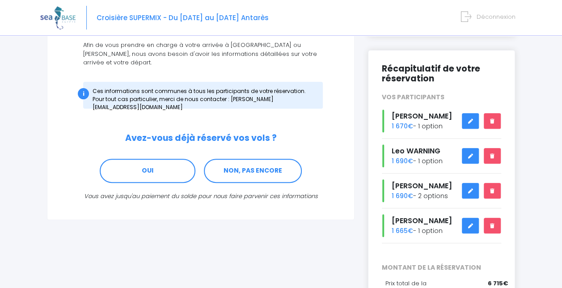
scroll to position [115, 0]
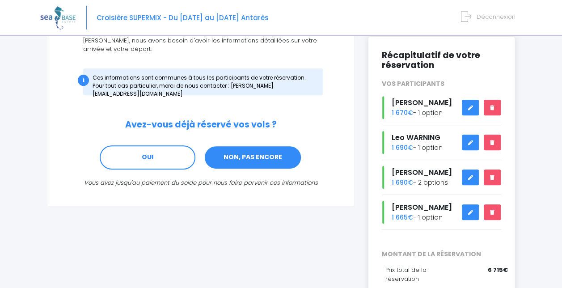
click at [257, 150] on link "NON, PAS ENCORE" at bounding box center [253, 157] width 98 height 24
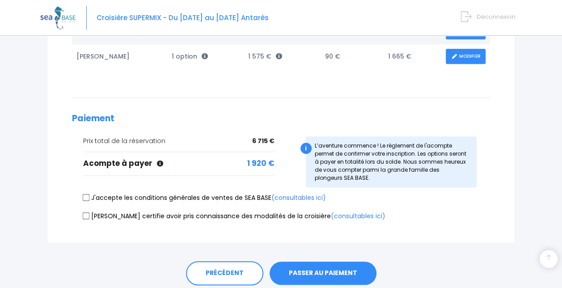
scroll to position [241, 0]
click at [87, 194] on input "J'accepte les conditions générales de ventes de SEA BASE (consultables ici)" at bounding box center [86, 197] width 7 height 7
checkbox input "true"
click at [85, 216] on input "Je certifie avoir pris connaissance des modalités de la croisière (consultables…" at bounding box center [86, 215] width 7 height 7
checkbox input "true"
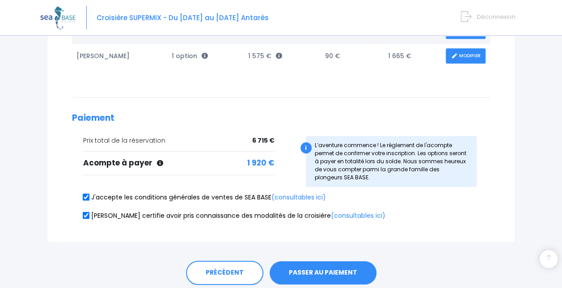
scroll to position [271, 0]
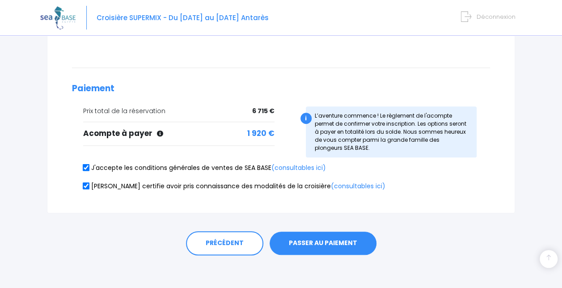
click at [323, 239] on button "PASSER AU PAIEMENT" at bounding box center [323, 243] width 107 height 23
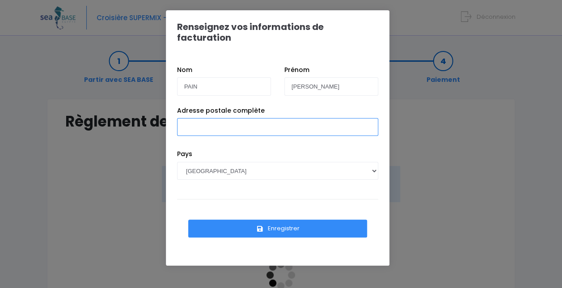
click at [297, 118] on input "Adresse postale complète" at bounding box center [277, 127] width 201 height 18
type input "[STREET_ADDRESS]"
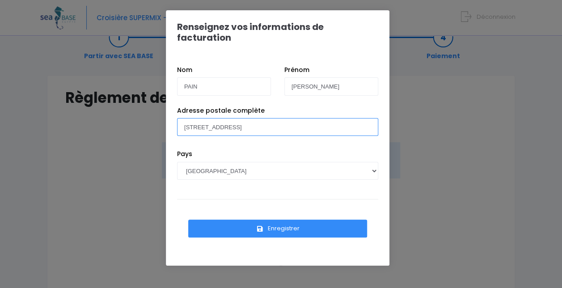
scroll to position [23, 0]
click at [277, 220] on button "Enregistrer" at bounding box center [277, 229] width 179 height 18
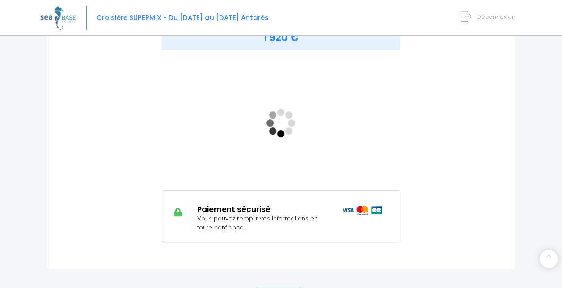
scroll to position [151, 0]
click at [457, 121] on div "MONTANT À RÉGLER 1 920 €" at bounding box center [281, 136] width 432 height 242
click at [422, 84] on div "MONTANT À RÉGLER 1 920 €" at bounding box center [281, 129] width 288 height 229
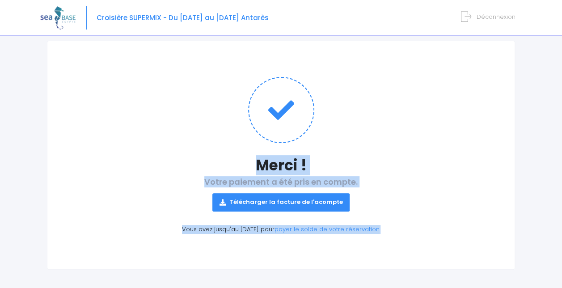
scroll to position [59, 0]
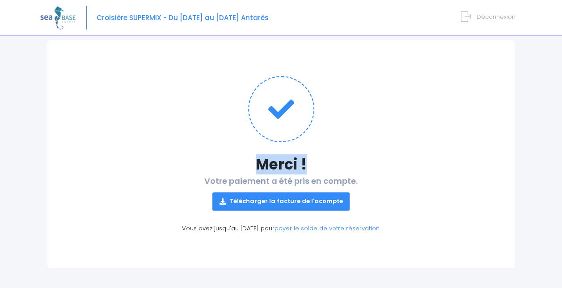
drag, startPoint x: 0, startPoint y: 0, endPoint x: 479, endPoint y: 165, distance: 507.2
click at [479, 165] on div "Merci ! Votre paiement a été pris en compte. Télécharger la facture de l'acompt…" at bounding box center [281, 154] width 468 height 229
click at [401, 177] on h2 "Votre paiement a été pris en compte. Télécharger la facture de l'acompte" at bounding box center [281, 193] width 432 height 34
drag, startPoint x: 401, startPoint y: 177, endPoint x: 332, endPoint y: 203, distance: 73.9
click at [332, 203] on h2 "Votre paiement a été pris en compte. Télécharger la facture de l'acompte" at bounding box center [281, 193] width 432 height 34
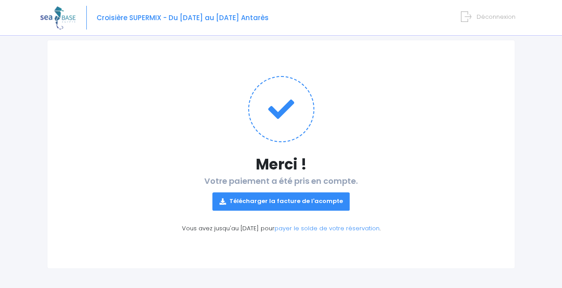
click at [332, 203] on link "Télécharger la facture de l'acompte" at bounding box center [281, 201] width 138 height 18
click at [432, 143] on div "Merci ! Votre paiement a été pris en compte. Télécharger la facture de l'acompt…" at bounding box center [281, 154] width 468 height 229
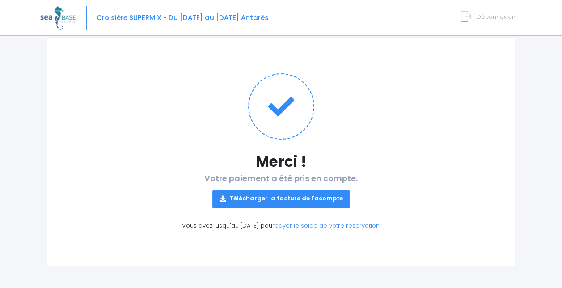
click at [72, 21] on img at bounding box center [57, 17] width 35 height 23
